Goal: Navigation & Orientation: Find specific page/section

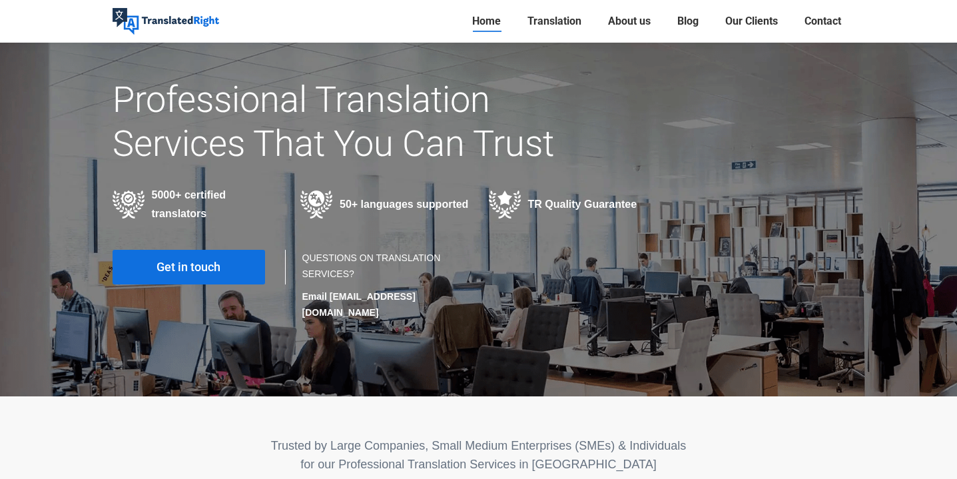
scroll to position [149, 0]
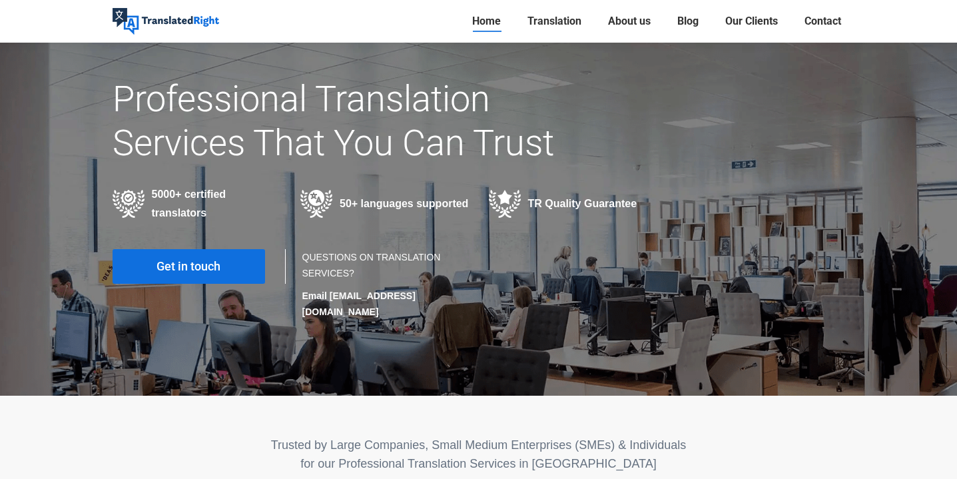
click at [248, 262] on link "Get in touch" at bounding box center [189, 266] width 152 height 35
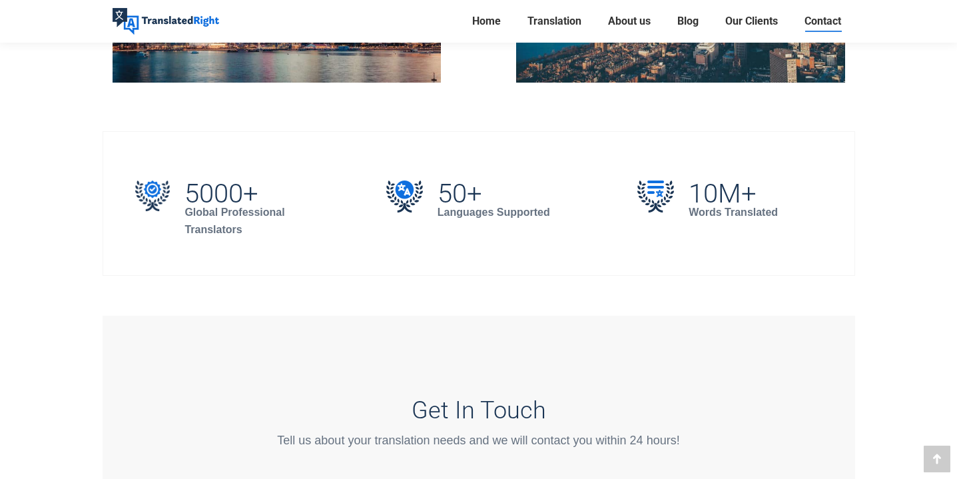
scroll to position [802, 0]
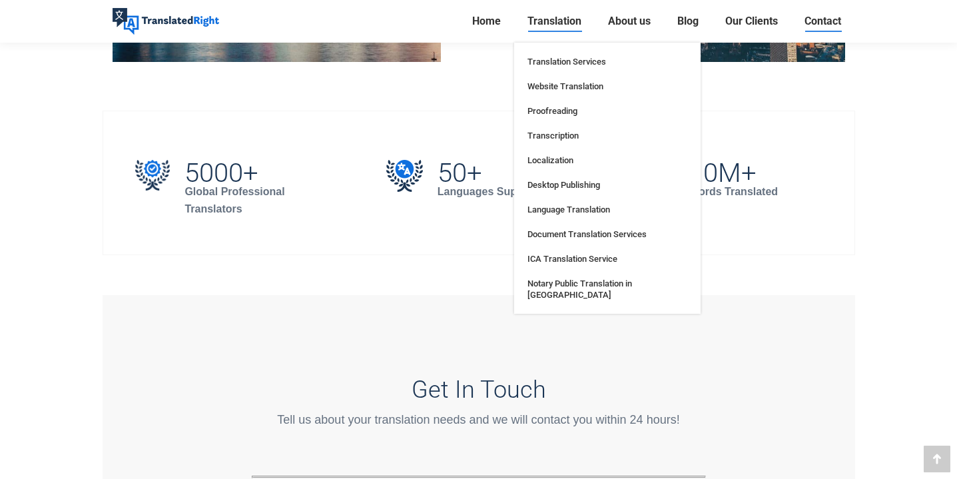
click at [558, 22] on span "Translation" at bounding box center [554, 21] width 54 height 13
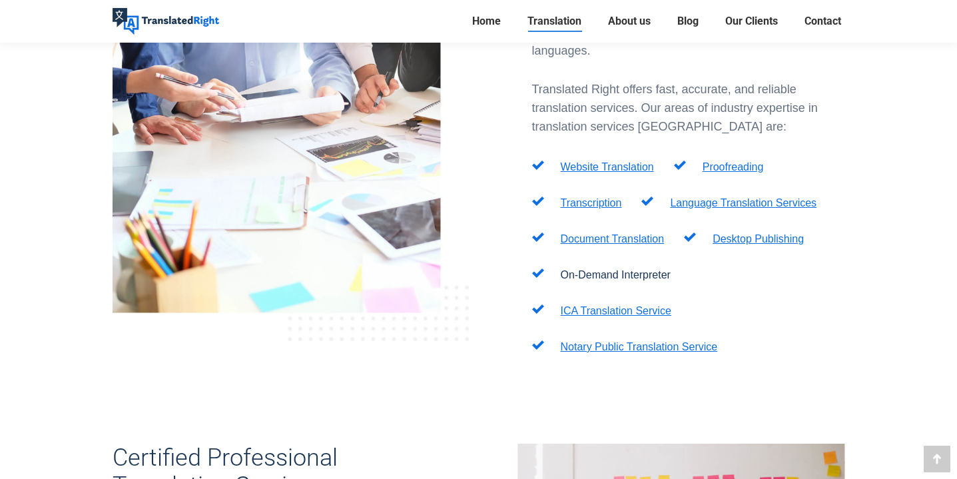
scroll to position [509, 0]
click at [600, 198] on link "Transcription" at bounding box center [591, 203] width 61 height 11
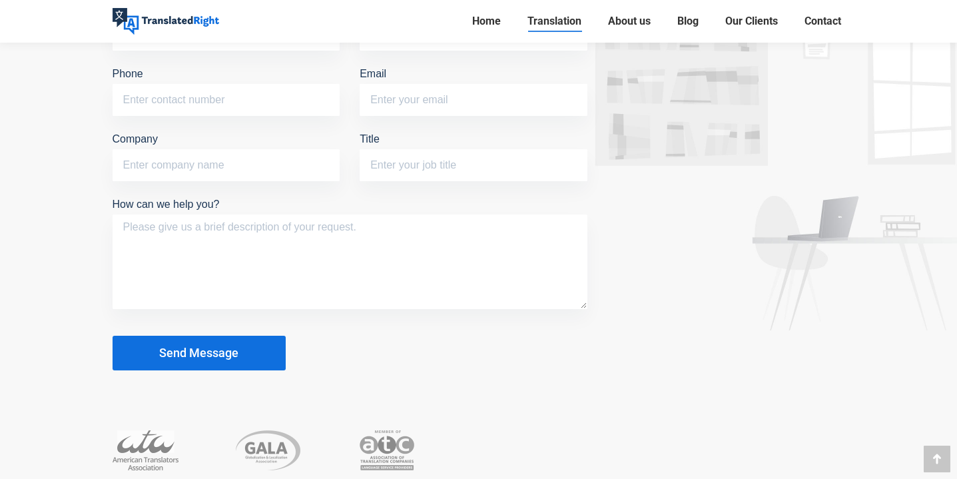
scroll to position [6687, 0]
